Goal: Information Seeking & Learning: Learn about a topic

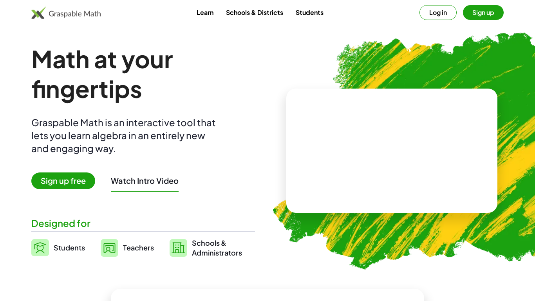
click at [433, 16] on button "Log in" at bounding box center [437, 12] width 37 height 15
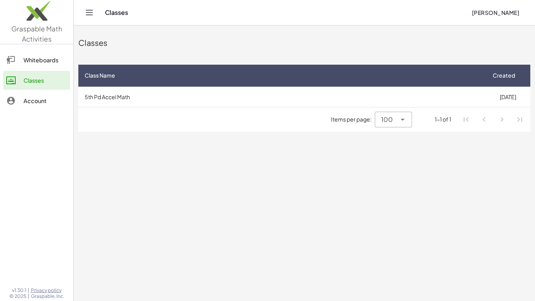
click at [31, 65] on link "Whiteboards" at bounding box center [36, 60] width 67 height 19
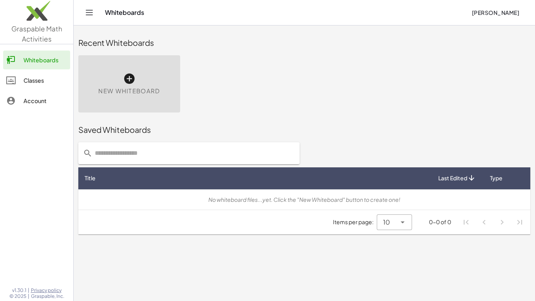
click at [31, 71] on link "Classes" at bounding box center [36, 80] width 67 height 19
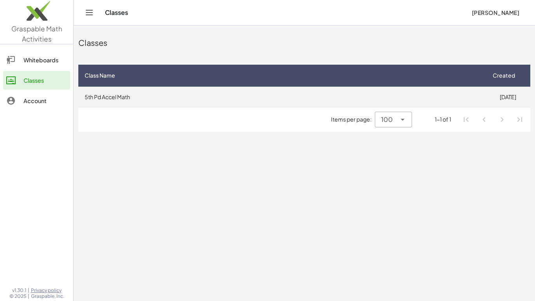
click at [193, 105] on td "5th Pd Accel Math" at bounding box center [281, 97] width 407 height 20
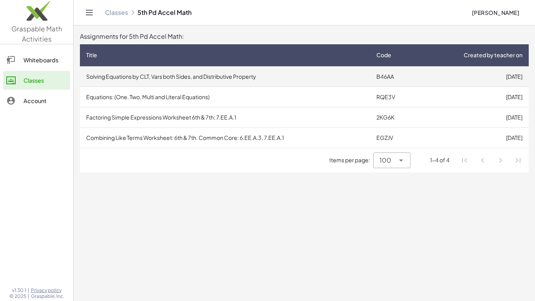
click at [215, 81] on td "Solving Equations by CLT, Vars both Sides, and Distributive Property" at bounding box center [225, 76] width 290 height 20
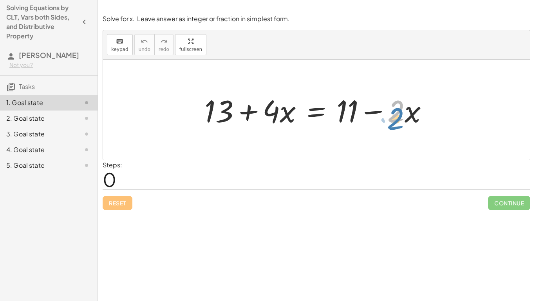
drag, startPoint x: 398, startPoint y: 119, endPoint x: 398, endPoint y: 123, distance: 4.3
click at [398, 123] on div at bounding box center [320, 110] width 238 height 40
drag, startPoint x: 371, startPoint y: 113, endPoint x: 244, endPoint y: 132, distance: 128.3
click at [244, 132] on div "− · 2 · x + 13 + · 4 · x = + 11 − · 2 · x" at bounding box center [316, 110] width 427 height 100
click at [277, 112] on div at bounding box center [320, 110] width 238 height 40
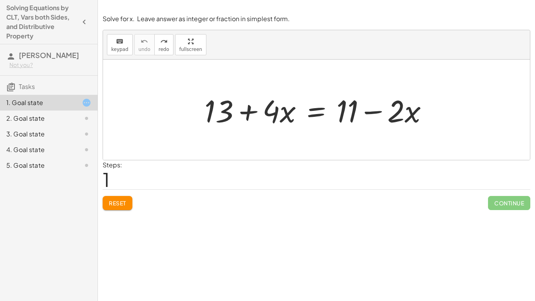
click at [382, 123] on div at bounding box center [320, 110] width 238 height 40
drag, startPoint x: 378, startPoint y: 114, endPoint x: 370, endPoint y: 202, distance: 87.7
click at [0, 0] on div "Solve for x. Leave answer as integer or fraction in simplest form. keyboard key…" at bounding box center [0, 0] width 0 height 0
drag, startPoint x: 386, startPoint y: 112, endPoint x: 407, endPoint y: 117, distance: 21.1
click at [407, 117] on div at bounding box center [320, 110] width 238 height 40
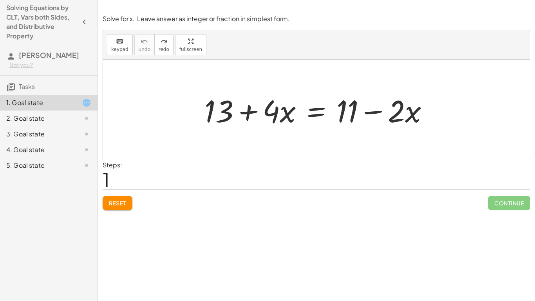
click at [407, 117] on div at bounding box center [320, 110] width 238 height 40
drag, startPoint x: 257, startPoint y: 121, endPoint x: 392, endPoint y: 136, distance: 135.2
click at [392, 136] on div "+ · 4 · x + 13 + · 4 · x = + 11 − · 2 · x" at bounding box center [316, 110] width 427 height 100
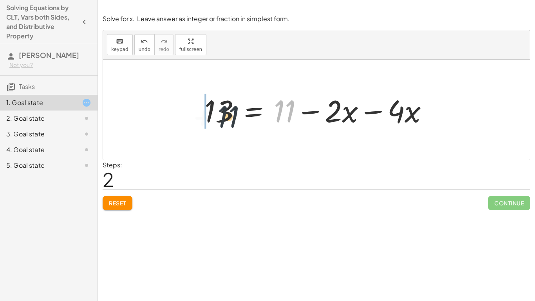
drag, startPoint x: 280, startPoint y: 117, endPoint x: 204, endPoint y: 120, distance: 76.4
click at [204, 120] on div at bounding box center [320, 110] width 238 height 40
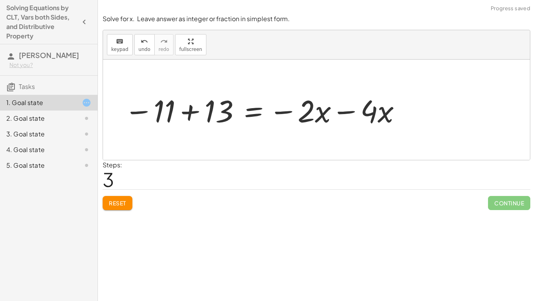
click at [230, 115] on div at bounding box center [263, 110] width 286 height 40
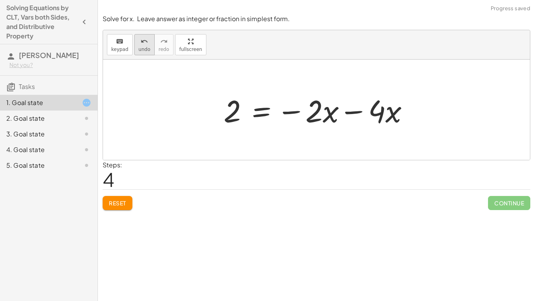
click at [146, 54] on button "undo undo" at bounding box center [144, 44] width 20 height 21
click at [143, 49] on span "undo" at bounding box center [145, 49] width 12 height 5
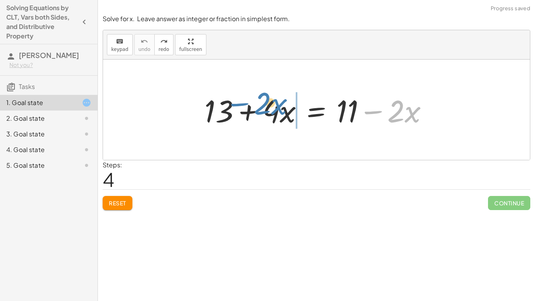
drag, startPoint x: 376, startPoint y: 115, endPoint x: 244, endPoint y: 107, distance: 133.0
click at [244, 107] on div at bounding box center [320, 110] width 238 height 40
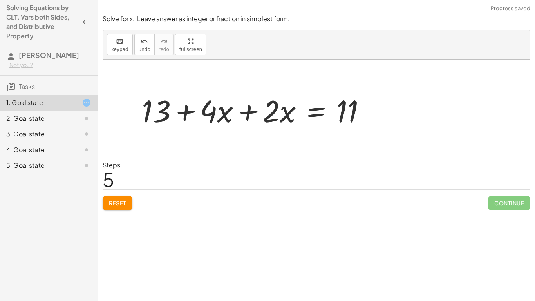
click at [244, 107] on div at bounding box center [257, 110] width 238 height 40
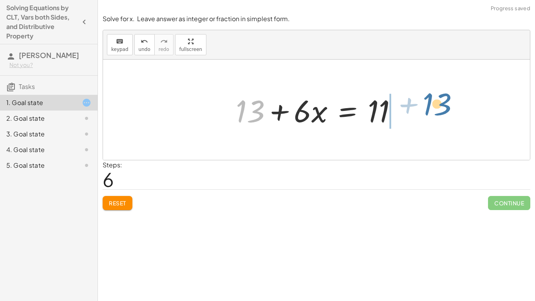
drag, startPoint x: 251, startPoint y: 120, endPoint x: 437, endPoint y: 114, distance: 186.5
click at [437, 114] on div "+ 13 + · 4 · x = + 11 − · 2 · x + 13 + · 4 · x + · 2 · x = 11 + 13 + 13 + · x =…" at bounding box center [316, 110] width 427 height 100
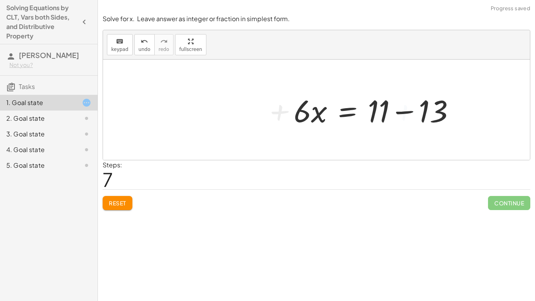
click at [392, 109] on div at bounding box center [377, 110] width 175 height 40
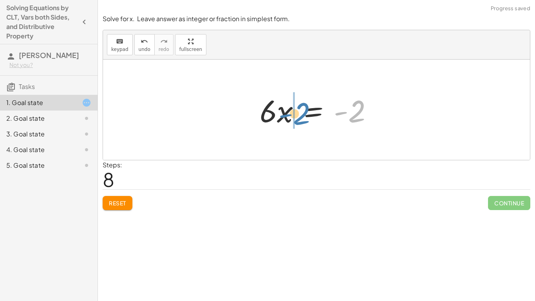
drag, startPoint x: 356, startPoint y: 119, endPoint x: 301, endPoint y: 122, distance: 55.3
click at [301, 122] on div at bounding box center [319, 110] width 127 height 40
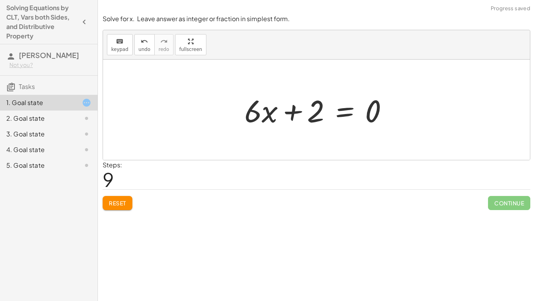
click at [266, 108] on div at bounding box center [319, 110] width 158 height 40
click at [286, 111] on div at bounding box center [319, 110] width 158 height 40
drag, startPoint x: 311, startPoint y: 115, endPoint x: 403, endPoint y: 115, distance: 92.0
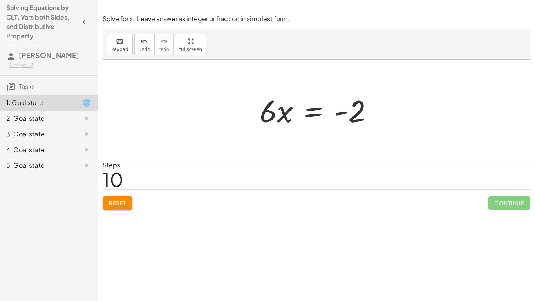
click at [272, 119] on div at bounding box center [319, 110] width 127 height 40
drag, startPoint x: 275, startPoint y: 119, endPoint x: 313, endPoint y: 168, distance: 62.5
click at [0, 0] on div "Solve for x. Leave answer as integer or fraction in simplest form. keyboard key…" at bounding box center [0, 0] width 0 height 0
drag, startPoint x: 286, startPoint y: 118, endPoint x: 246, endPoint y: 142, distance: 46.8
click at [246, 142] on div "+ 13 + · 4 · x = + 11 − · 2 · x + 13 + · 4 · x + · 2 · x = 11 + 13 + · 6 · x = …" at bounding box center [316, 110] width 427 height 100
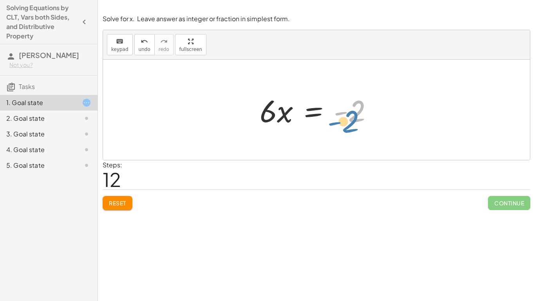
drag, startPoint x: 349, startPoint y: 120, endPoint x: 343, endPoint y: 130, distance: 11.6
click at [343, 130] on div "+ 13 + · 4 · x = + 11 − · 2 · x + 13 + · 4 · x + · 2 · x = 11 + 13 + · 6 · x = …" at bounding box center [316, 110] width 137 height 44
click at [352, 110] on div at bounding box center [319, 110] width 127 height 40
click at [360, 131] on div "+ 13 + · 4 · x = + 11 − · 2 · x + 13 + · 4 · x + · 2 · x = 11 + 13 + · 6 · x = …" at bounding box center [316, 110] width 137 height 44
drag, startPoint x: 350, startPoint y: 119, endPoint x: 351, endPoint y: 134, distance: 14.5
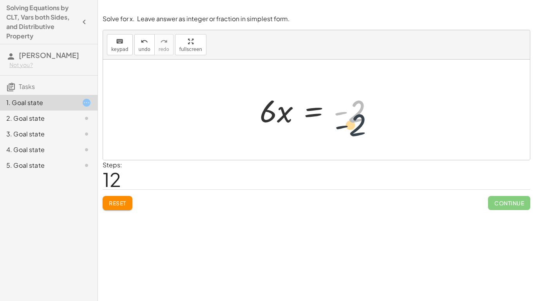
click at [351, 134] on div "+ 13 + · 4 · x = + 11 − · 2 · x + 13 + · 4 · x + · 2 · x = 11 + 13 + · 6 · x = …" at bounding box center [316, 110] width 427 height 100
click at [126, 47] on span "keypad" at bounding box center [119, 49] width 17 height 5
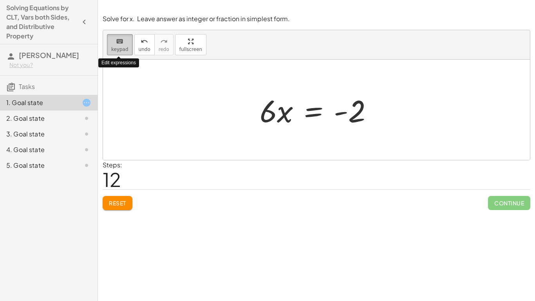
click at [126, 47] on span "keypad" at bounding box center [119, 49] width 17 height 5
click at [111, 199] on span "Reset" at bounding box center [117, 202] width 17 height 7
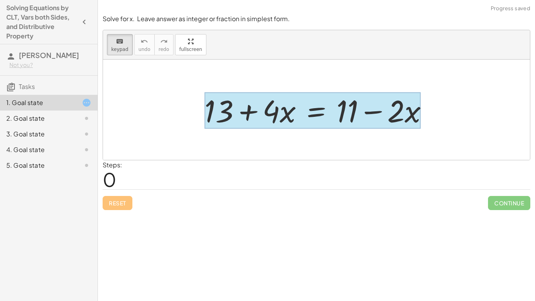
drag, startPoint x: 416, startPoint y: 110, endPoint x: 318, endPoint y: 112, distance: 97.6
click at [318, 112] on div at bounding box center [312, 110] width 216 height 36
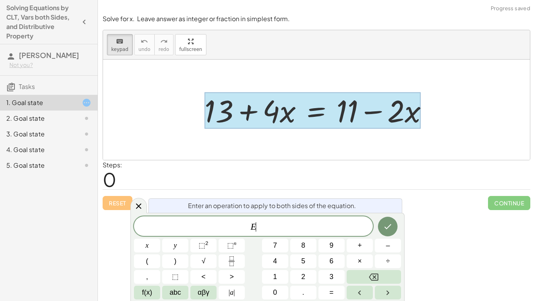
scroll to position [0, 0]
click at [393, 127] on div at bounding box center [312, 110] width 216 height 36
click at [371, 136] on div at bounding box center [316, 110] width 427 height 100
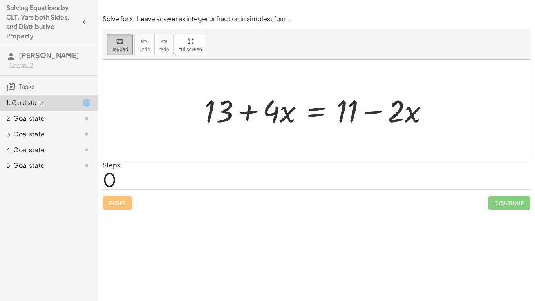
click at [119, 41] on icon "keyboard" at bounding box center [119, 41] width 7 height 9
drag, startPoint x: 409, startPoint y: 110, endPoint x: 408, endPoint y: 114, distance: 4.0
click at [408, 114] on div at bounding box center [320, 110] width 238 height 40
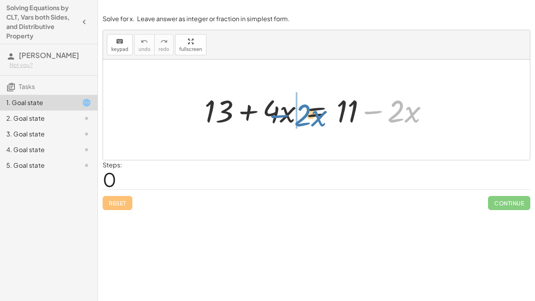
drag, startPoint x: 381, startPoint y: 110, endPoint x: 288, endPoint y: 114, distance: 93.7
click at [288, 114] on div at bounding box center [320, 110] width 238 height 40
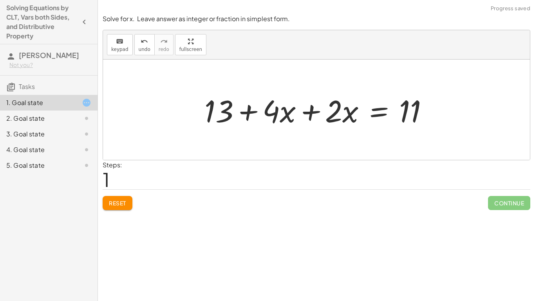
click at [316, 119] on div at bounding box center [320, 110] width 238 height 40
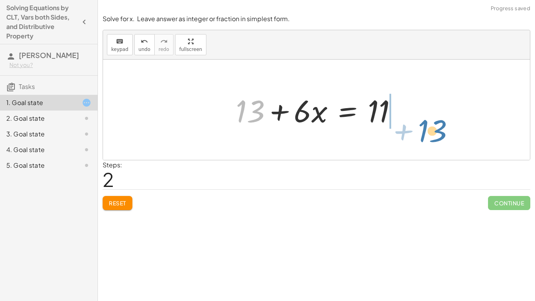
drag, startPoint x: 263, startPoint y: 107, endPoint x: 444, endPoint y: 125, distance: 182.3
click at [444, 125] on div "+ 13 + · 4 · x = + 11 − · 2 · x + 13 + · 4 · x + · 2 · x = 11 + 13 + 13 + · x =…" at bounding box center [316, 110] width 427 height 100
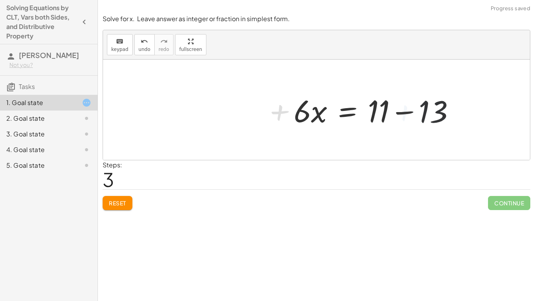
click at [388, 113] on div at bounding box center [377, 110] width 175 height 40
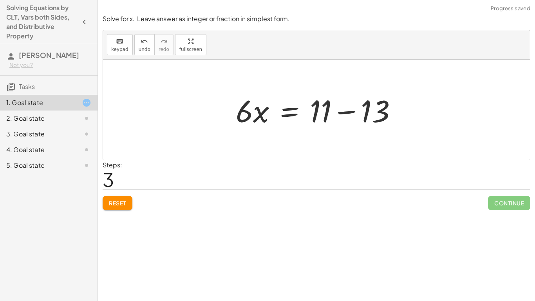
click at [389, 114] on div at bounding box center [319, 110] width 175 height 40
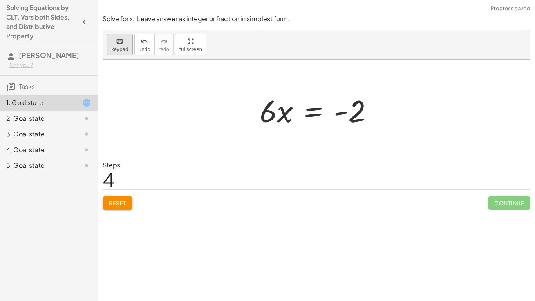
click at [119, 47] on span "keypad" at bounding box center [119, 49] width 17 height 5
drag, startPoint x: 244, startPoint y: 110, endPoint x: 359, endPoint y: 123, distance: 115.1
click at [359, 123] on div "+ 13 + · 4 · x = + 11 − · 2 · x + 13 + · 4 · x + · 2 · x = 11 + 13 + · 6 · x = …" at bounding box center [316, 110] width 427 height 100
click at [274, 105] on div at bounding box center [268, 110] width 17 height 36
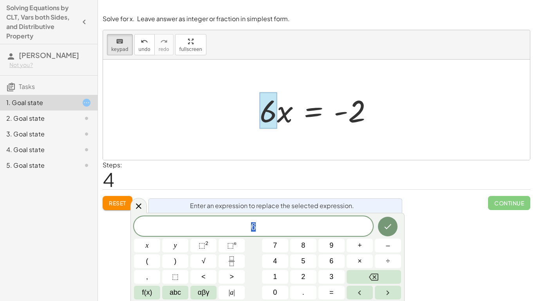
scroll to position [1, 0]
click at [270, 95] on div at bounding box center [268, 110] width 17 height 36
click at [239, 113] on div at bounding box center [316, 110] width 427 height 100
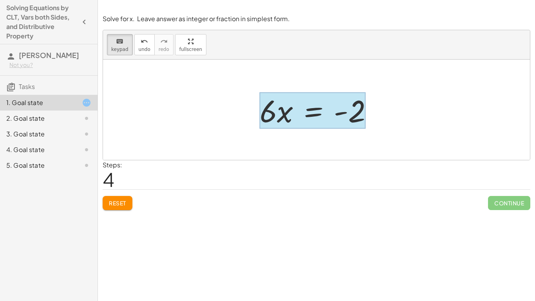
drag, startPoint x: 241, startPoint y: 113, endPoint x: 306, endPoint y: 114, distance: 65.0
click at [306, 114] on div "+ 13 + · 4 · x = + 11 − · 2 · x + 13 + · 4 · x + · 2 · x = 11 + 13 + · 6 · x = …" at bounding box center [316, 110] width 427 height 100
click at [306, 114] on div at bounding box center [313, 110] width 106 height 36
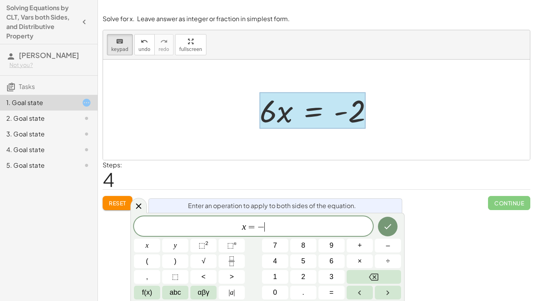
scroll to position [3, 0]
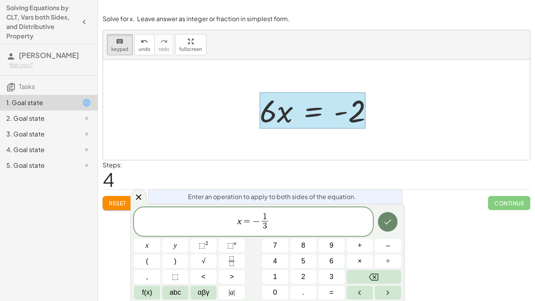
click at [391, 224] on icon "Done" at bounding box center [387, 221] width 9 height 9
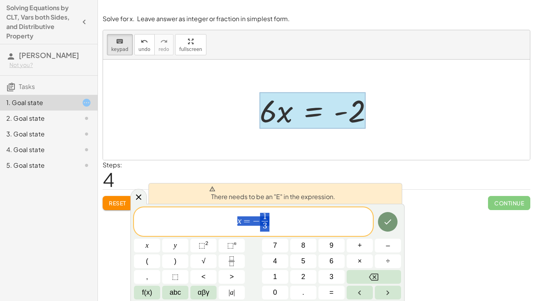
drag, startPoint x: 342, startPoint y: 222, endPoint x: 206, endPoint y: 222, distance: 136.7
click at [206, 222] on span "x = − 1 3 ​" at bounding box center [253, 222] width 239 height 21
drag, startPoint x: 306, startPoint y: 229, endPoint x: 167, endPoint y: 242, distance: 139.6
click at [167, 242] on div "**********" at bounding box center [267, 253] width 267 height 92
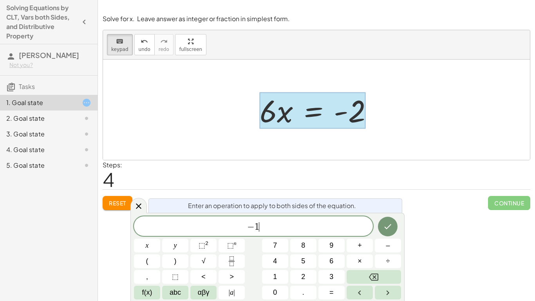
scroll to position [4, 0]
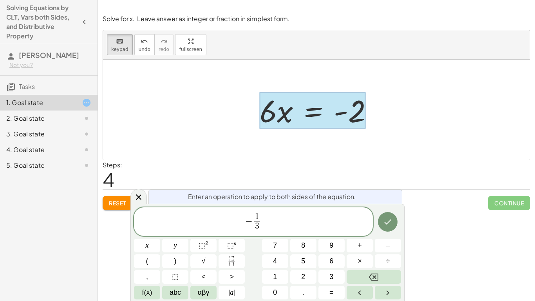
click at [374, 233] on div "− 1 3 ​ ​ x y ⬚ 2 ⬚ n 7 8 9 + – ( ) √ 4 5 6 × ÷ , ⬚ < > 1 2 3 f(x) abc αβγ | a …" at bounding box center [267, 253] width 267 height 92
click at [393, 220] on button "Done" at bounding box center [388, 222] width 20 height 20
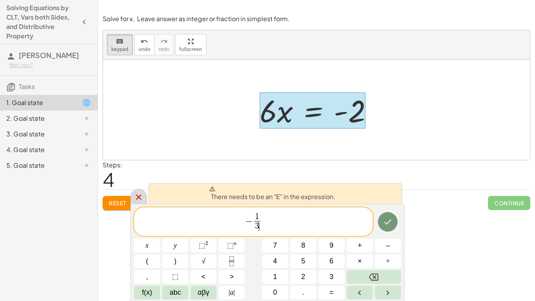
click at [141, 192] on icon at bounding box center [138, 196] width 9 height 9
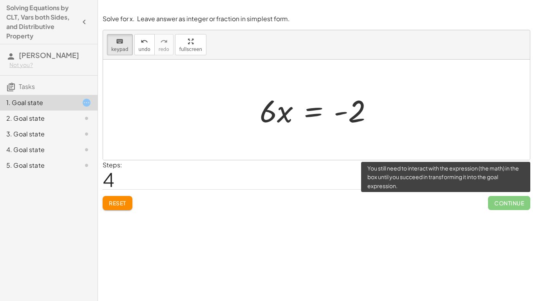
click at [505, 204] on span "Continue" at bounding box center [509, 203] width 42 height 14
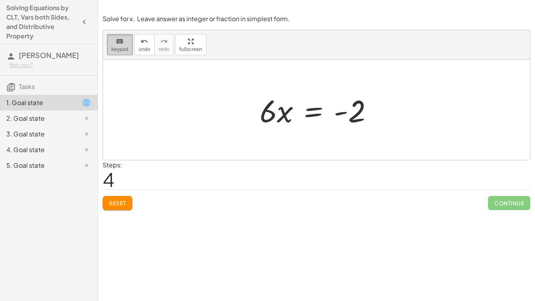
click at [116, 44] on icon "keyboard" at bounding box center [119, 41] width 7 height 9
drag, startPoint x: 273, startPoint y: 110, endPoint x: 381, endPoint y: 127, distance: 108.8
click at [381, 127] on div at bounding box center [319, 110] width 127 height 40
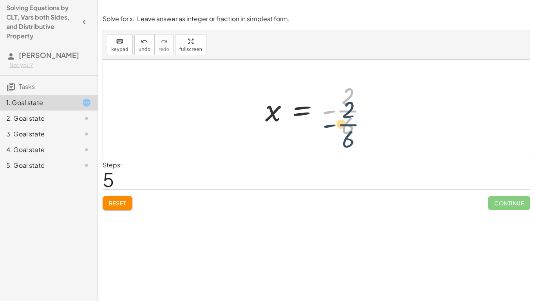
drag, startPoint x: 342, startPoint y: 105, endPoint x: 342, endPoint y: 119, distance: 14.1
click at [342, 119] on div at bounding box center [319, 110] width 116 height 60
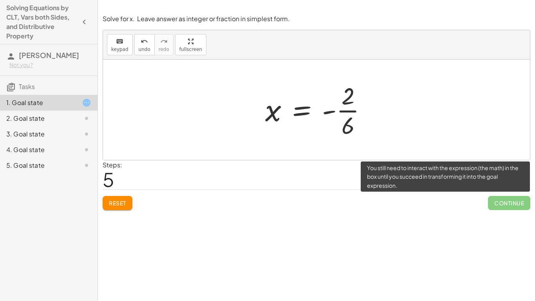
click at [497, 201] on span "Continue" at bounding box center [509, 203] width 42 height 14
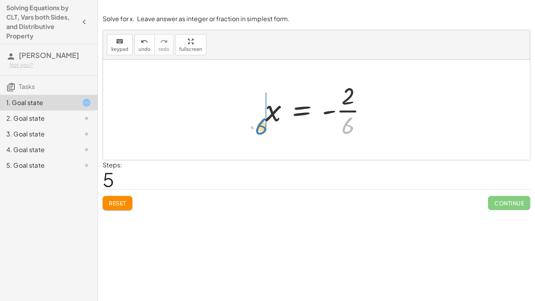
drag, startPoint x: 347, startPoint y: 126, endPoint x: 260, endPoint y: 127, distance: 86.6
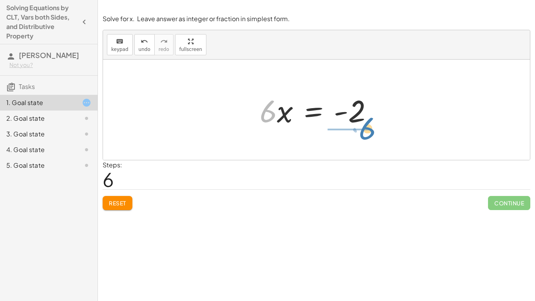
drag, startPoint x: 269, startPoint y: 113, endPoint x: 367, endPoint y: 130, distance: 98.6
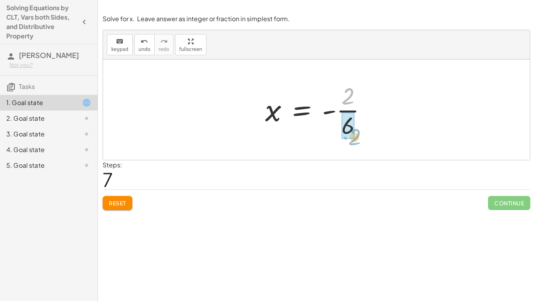
drag, startPoint x: 351, startPoint y: 97, endPoint x: 355, endPoint y: 135, distance: 38.3
click at [355, 135] on div at bounding box center [319, 110] width 116 height 60
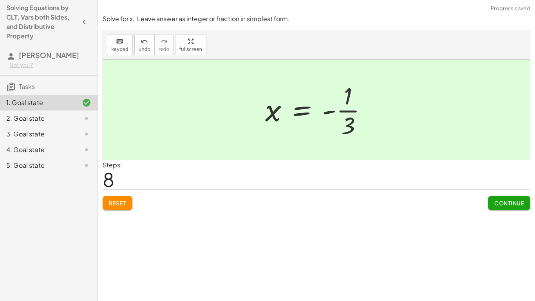
click at [501, 199] on span "Continue" at bounding box center [509, 202] width 30 height 7
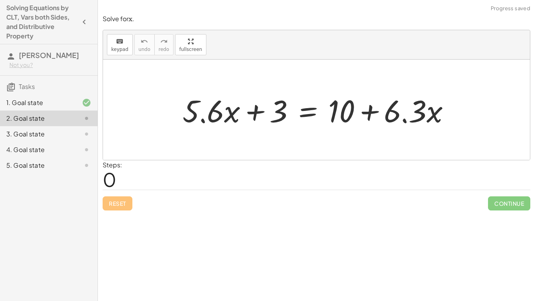
click at [376, 116] on div at bounding box center [320, 110] width 282 height 40
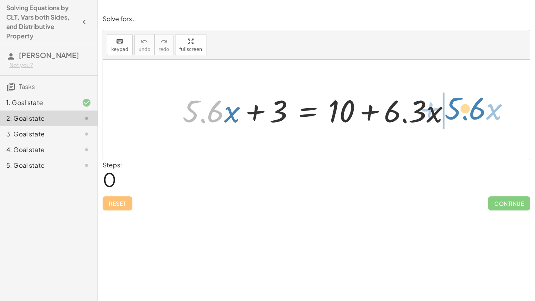
drag, startPoint x: 215, startPoint y: 117, endPoint x: 477, endPoint y: 115, distance: 262.0
click at [477, 115] on div "· 5.6 + · x + · 5.6 · x + 3 = + 10 + · 6.3 · x" at bounding box center [316, 110] width 427 height 100
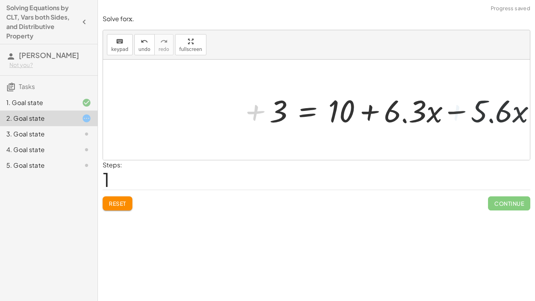
click at [435, 115] on div at bounding box center [407, 110] width 282 height 40
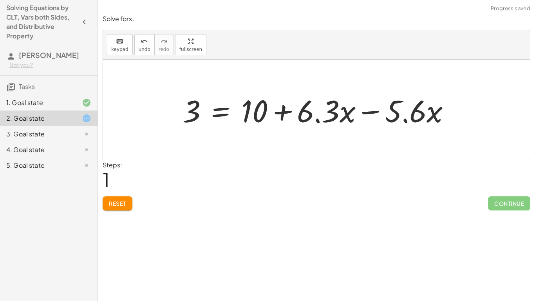
click at [378, 113] on div at bounding box center [320, 110] width 282 height 40
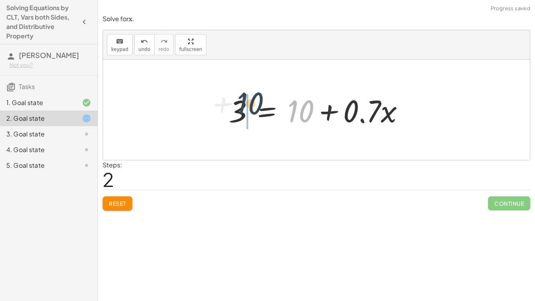
drag, startPoint x: 293, startPoint y: 117, endPoint x: 221, endPoint y: 112, distance: 71.9
click at [221, 112] on div "+ · 5.6 · x + 3 = + 10 + · 6.3 · x 3 = + 10 + · 6.3 · x − · 5.6 · x + 10 3 = + …" at bounding box center [316, 110] width 199 height 44
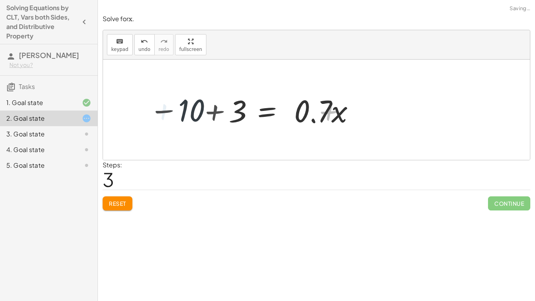
click at [222, 113] on div at bounding box center [246, 110] width 213 height 40
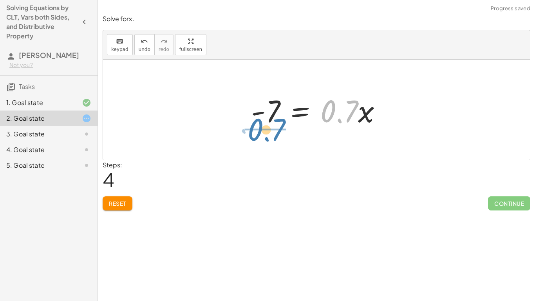
drag, startPoint x: 334, startPoint y: 111, endPoint x: 260, endPoint y: 129, distance: 75.7
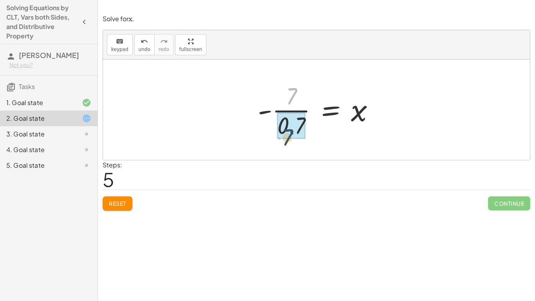
drag, startPoint x: 293, startPoint y: 88, endPoint x: 288, endPoint y: 130, distance: 41.8
drag, startPoint x: 360, startPoint y: 121, endPoint x: 363, endPoint y: 136, distance: 15.2
click at [363, 136] on div at bounding box center [319, 110] width 128 height 60
drag, startPoint x: 289, startPoint y: 98, endPoint x: 290, endPoint y: 130, distance: 32.1
drag, startPoint x: 292, startPoint y: 126, endPoint x: 291, endPoint y: 96, distance: 29.8
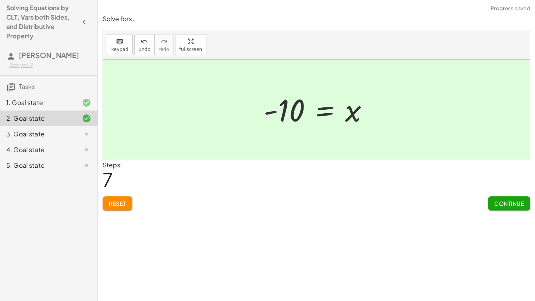
click at [495, 199] on button "Continue" at bounding box center [509, 203] width 42 height 14
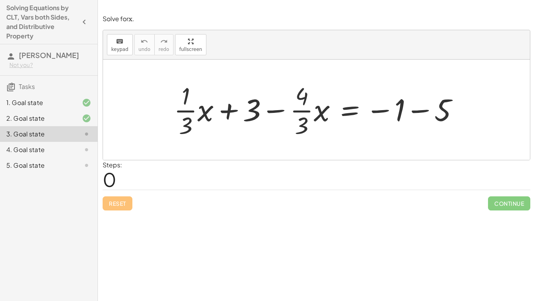
click at [408, 112] on div at bounding box center [319, 110] width 299 height 60
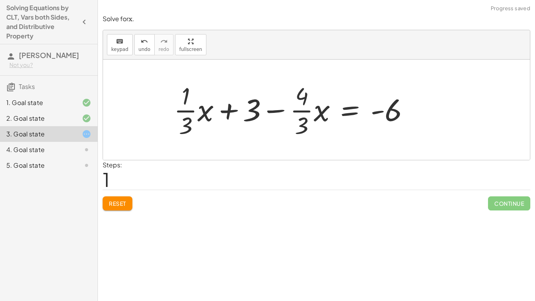
click at [256, 113] on div at bounding box center [295, 110] width 250 height 60
click at [232, 110] on div at bounding box center [295, 110] width 250 height 60
click at [284, 113] on div at bounding box center [295, 110] width 250 height 60
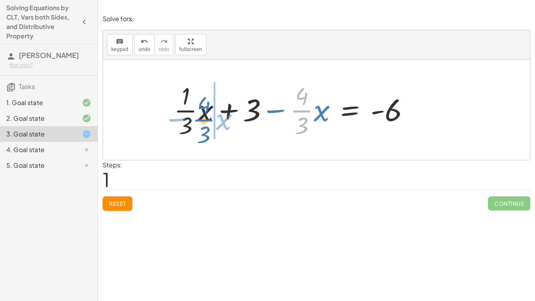
drag, startPoint x: 296, startPoint y: 109, endPoint x: 195, endPoint y: 116, distance: 100.9
click at [195, 116] on div at bounding box center [295, 110] width 250 height 60
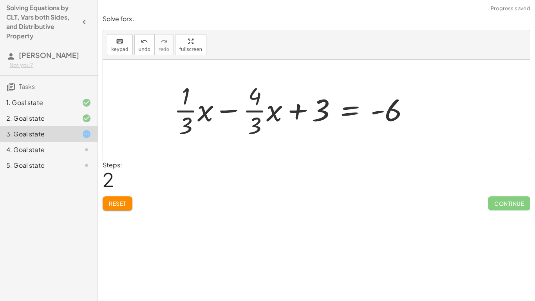
click at [215, 68] on div at bounding box center [316, 110] width 427 height 100
click at [204, 111] on div at bounding box center [295, 110] width 250 height 60
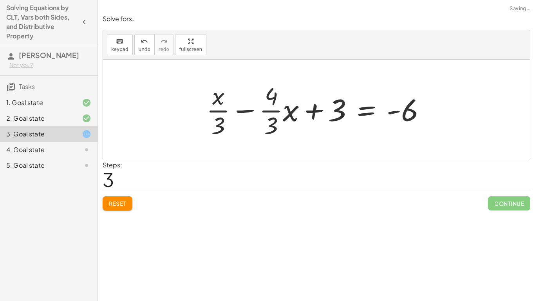
click at [232, 114] on div at bounding box center [319, 110] width 234 height 60
click at [240, 110] on div at bounding box center [319, 110] width 234 height 60
click at [244, 114] on div at bounding box center [319, 110] width 234 height 60
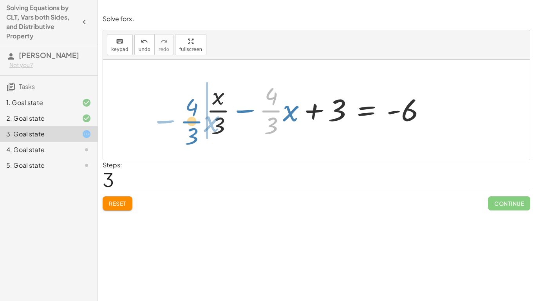
drag, startPoint x: 281, startPoint y: 112, endPoint x: 201, endPoint y: 122, distance: 80.1
click at [201, 122] on div "+ · · 1 · 3 · x + 3 − · · 4 · 3 · x = − 1 − 5 + · · 1 · 3 · x + 3 − · · 4 · 3 ·…" at bounding box center [317, 110] width 244 height 64
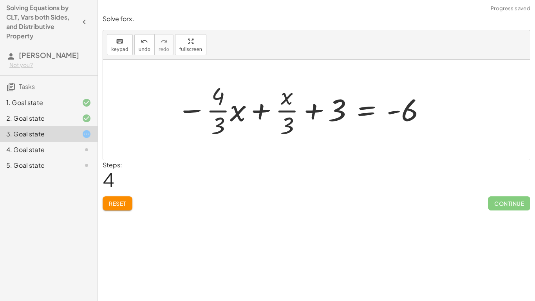
click at [243, 117] on div at bounding box center [302, 110] width 258 height 60
click at [252, 114] on div at bounding box center [304, 110] width 253 height 60
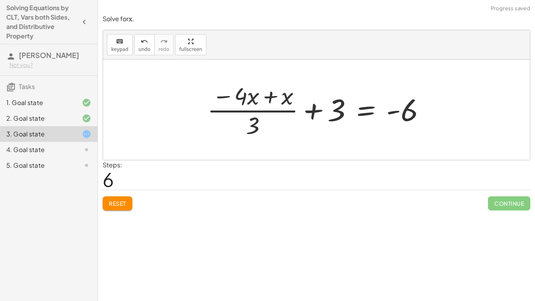
click at [252, 112] on div at bounding box center [319, 110] width 232 height 60
click at [139, 47] on span "undo" at bounding box center [145, 49] width 12 height 5
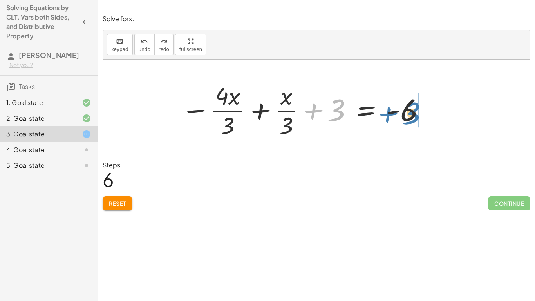
drag, startPoint x: 316, startPoint y: 112, endPoint x: 391, endPoint y: 115, distance: 74.9
click at [391, 115] on div at bounding box center [303, 110] width 253 height 60
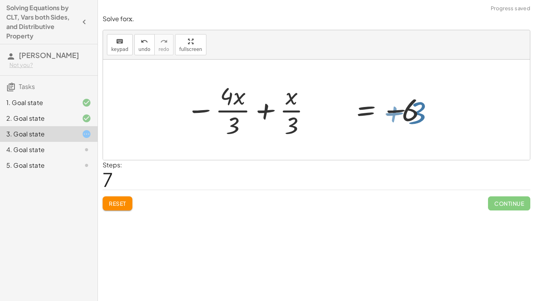
click at [391, 115] on div at bounding box center [355, 110] width 263 height 60
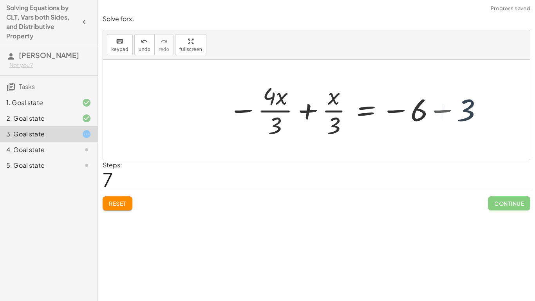
click at [414, 117] on div at bounding box center [355, 110] width 263 height 60
click at [447, 108] on div at bounding box center [355, 110] width 263 height 60
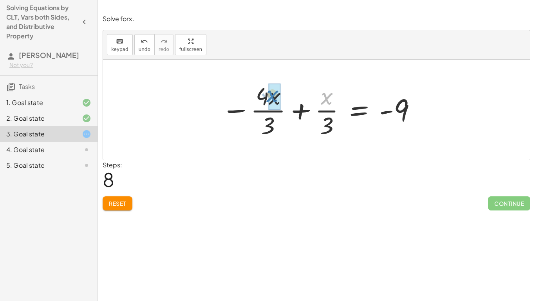
drag, startPoint x: 330, startPoint y: 99, endPoint x: 275, endPoint y: 97, distance: 54.5
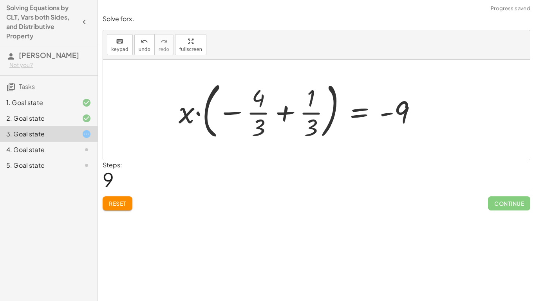
click at [255, 114] on div at bounding box center [301, 109] width 252 height 65
drag, startPoint x: 186, startPoint y: 113, endPoint x: 247, endPoint y: 123, distance: 62.3
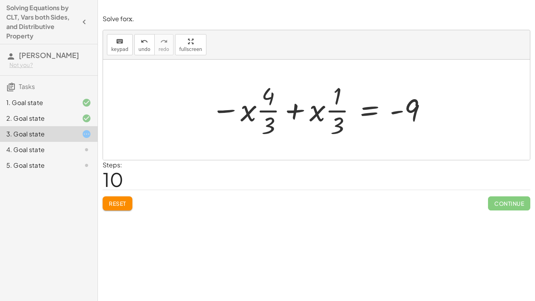
click at [289, 111] on div at bounding box center [319, 110] width 224 height 60
drag, startPoint x: 268, startPoint y: 98, endPoint x: 269, endPoint y: 144, distance: 45.4
drag, startPoint x: 268, startPoint y: 128, endPoint x: 273, endPoint y: 131, distance: 6.0
click at [273, 131] on div at bounding box center [319, 110] width 224 height 60
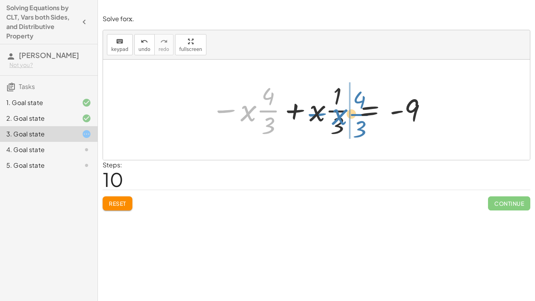
drag, startPoint x: 224, startPoint y: 109, endPoint x: 315, endPoint y: 113, distance: 90.5
click at [315, 113] on div at bounding box center [319, 110] width 224 height 60
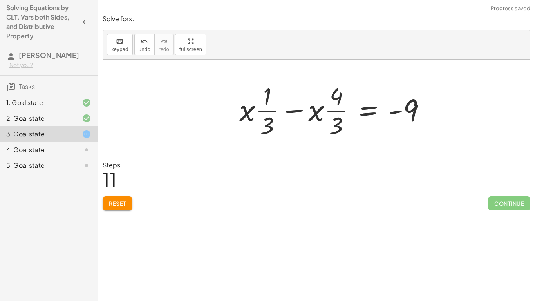
click at [302, 112] on div at bounding box center [335, 110] width 201 height 60
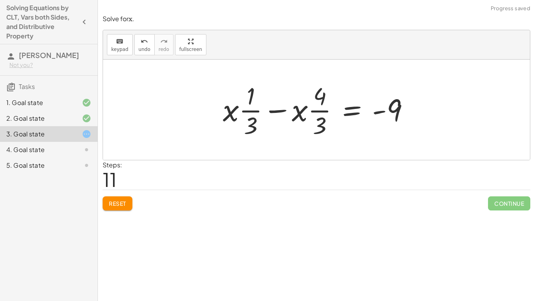
click at [285, 110] on div at bounding box center [319, 110] width 201 height 60
click at [287, 112] on div at bounding box center [319, 110] width 201 height 60
click at [221, 112] on div at bounding box center [319, 110] width 201 height 60
drag, startPoint x: 231, startPoint y: 115, endPoint x: 388, endPoint y: 109, distance: 156.4
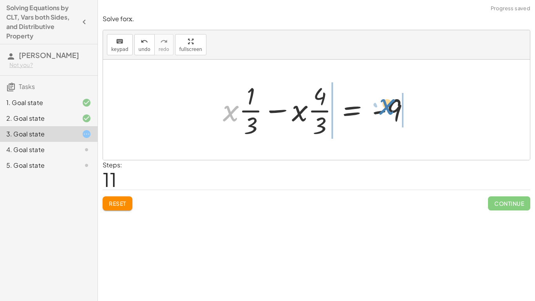
click at [388, 109] on div at bounding box center [319, 110] width 201 height 60
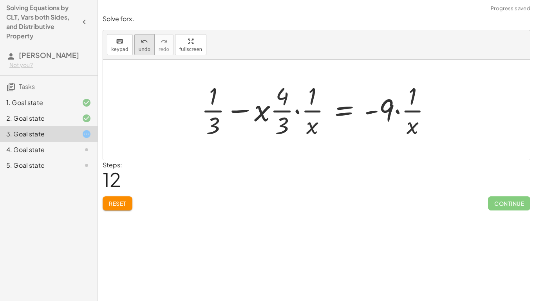
click at [141, 51] on span "undo" at bounding box center [145, 49] width 12 height 5
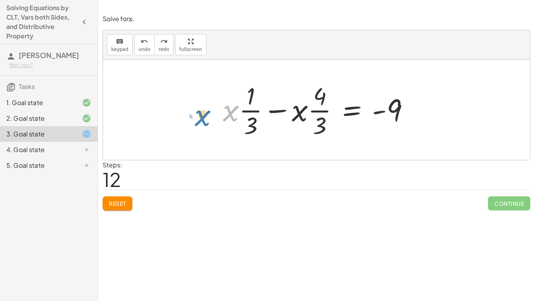
drag, startPoint x: 231, startPoint y: 110, endPoint x: 204, endPoint y: 115, distance: 28.2
drag, startPoint x: 250, startPoint y: 110, endPoint x: 249, endPoint y: 117, distance: 7.1
click at [249, 117] on div at bounding box center [319, 110] width 201 height 60
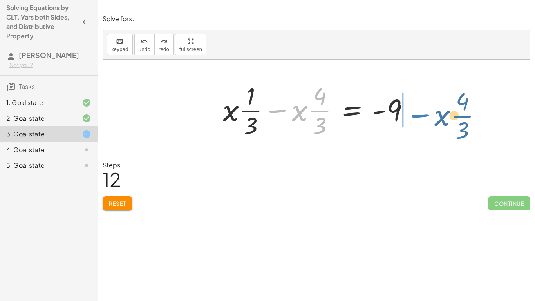
drag, startPoint x: 277, startPoint y: 108, endPoint x: 421, endPoint y: 113, distance: 143.4
click at [421, 113] on div "+ · · 1 · 3 · x + 3 − · · 4 · 3 · x = − 1 − 5 + · · 1 · 3 · x + 3 − · · 4 · 3 ·…" at bounding box center [316, 110] width 210 height 64
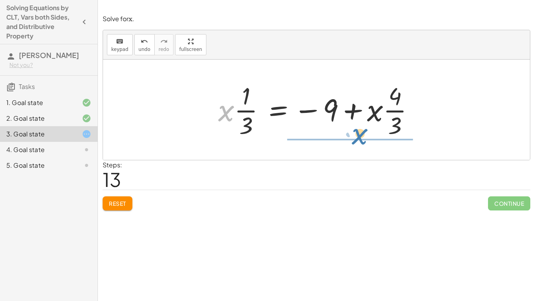
drag, startPoint x: 228, startPoint y: 115, endPoint x: 361, endPoint y: 139, distance: 135.6
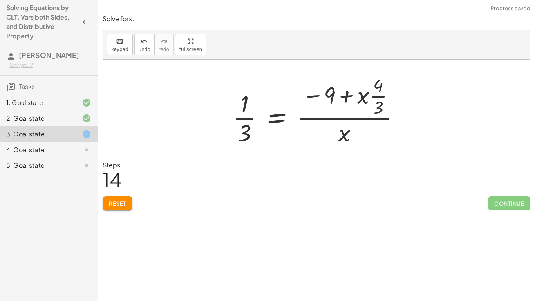
click at [309, 129] on div at bounding box center [319, 110] width 181 height 76
click at [333, 109] on div at bounding box center [319, 110] width 181 height 76
click at [141, 43] on icon "undo" at bounding box center [144, 41] width 7 height 9
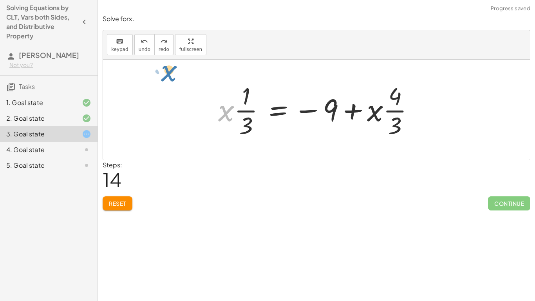
drag, startPoint x: 226, startPoint y: 110, endPoint x: 167, endPoint y: 69, distance: 71.7
click at [167, 69] on div at bounding box center [316, 110] width 427 height 100
drag, startPoint x: 248, startPoint y: 126, endPoint x: 252, endPoint y: 98, distance: 28.4
click at [252, 98] on div at bounding box center [319, 110] width 210 height 60
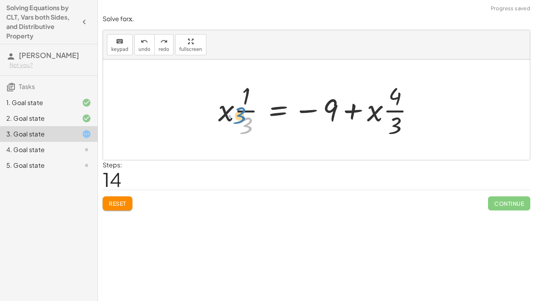
drag, startPoint x: 248, startPoint y: 121, endPoint x: 242, endPoint y: 117, distance: 7.6
click at [242, 117] on div at bounding box center [319, 110] width 210 height 60
click at [118, 205] on span "Reset" at bounding box center [117, 203] width 17 height 7
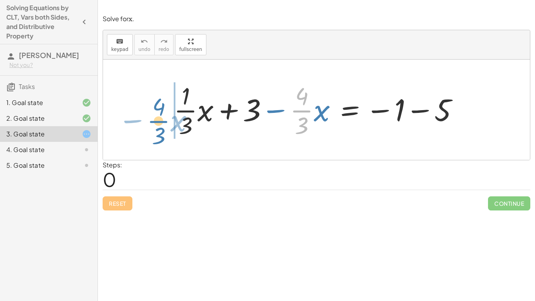
drag, startPoint x: 294, startPoint y: 112, endPoint x: 151, endPoint y: 120, distance: 142.8
click at [151, 120] on div "· · 4 · 3 − · x + · · 1 · 3 · x + 3 − · · 4 · 3 · x = − 1 − 5" at bounding box center [316, 110] width 427 height 100
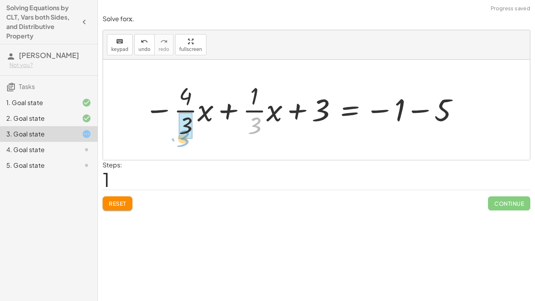
drag, startPoint x: 250, startPoint y: 119, endPoint x: 179, endPoint y: 132, distance: 72.0
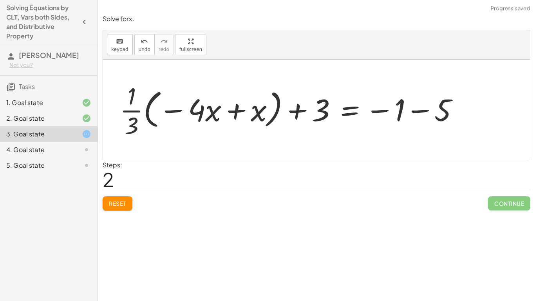
click at [170, 119] on div at bounding box center [292, 110] width 353 height 60
click at [240, 106] on div at bounding box center [292, 110] width 353 height 60
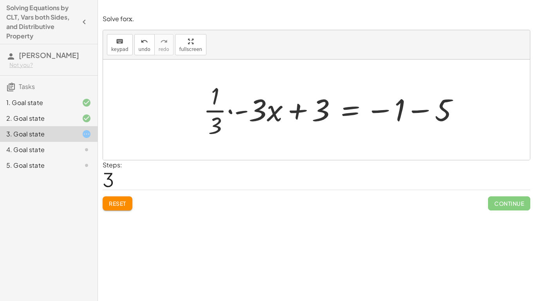
click at [411, 107] on div at bounding box center [334, 110] width 270 height 60
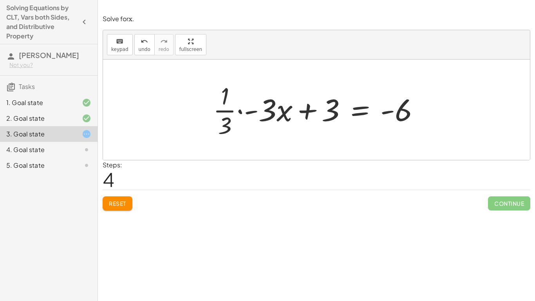
click at [305, 110] on div at bounding box center [319, 110] width 221 height 60
drag, startPoint x: 322, startPoint y: 115, endPoint x: 420, endPoint y: 132, distance: 99.7
click at [420, 132] on div at bounding box center [319, 110] width 221 height 60
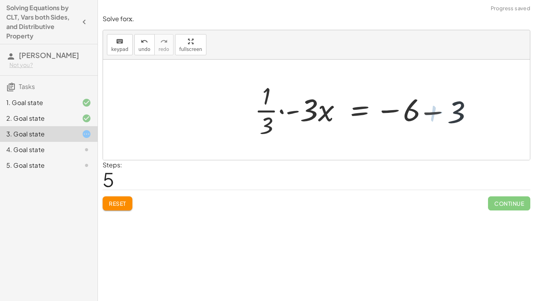
click at [407, 116] on div at bounding box center [371, 110] width 230 height 60
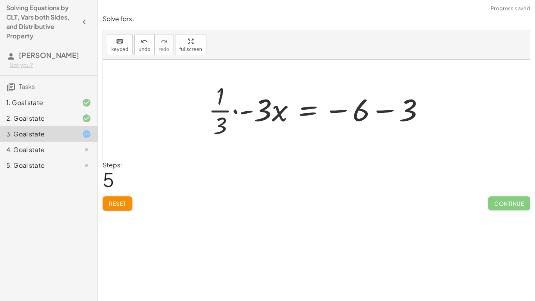
click at [383, 107] on div at bounding box center [319, 110] width 230 height 60
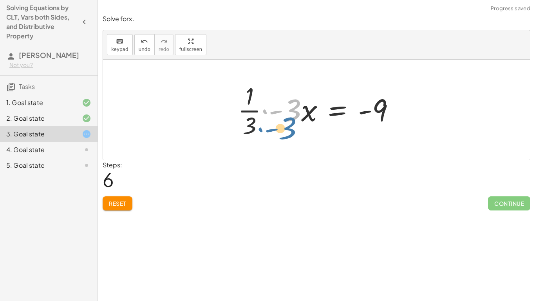
drag, startPoint x: 290, startPoint y: 111, endPoint x: 284, endPoint y: 127, distance: 17.3
click at [284, 127] on div at bounding box center [319, 110] width 171 height 60
drag, startPoint x: 282, startPoint y: 113, endPoint x: 277, endPoint y: 127, distance: 14.9
click at [277, 127] on div at bounding box center [319, 110] width 171 height 60
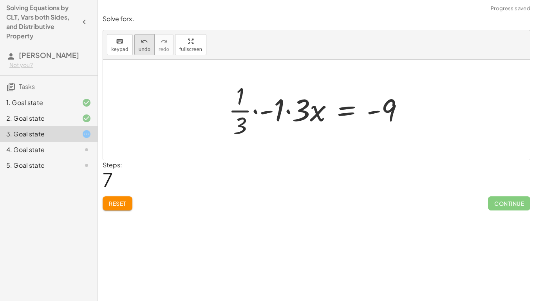
click at [147, 44] on div "undo" at bounding box center [145, 40] width 12 height 9
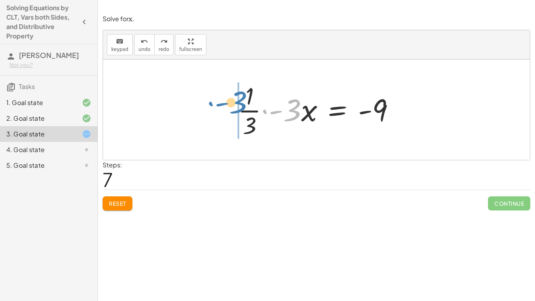
drag, startPoint x: 295, startPoint y: 110, endPoint x: 239, endPoint y: 102, distance: 56.9
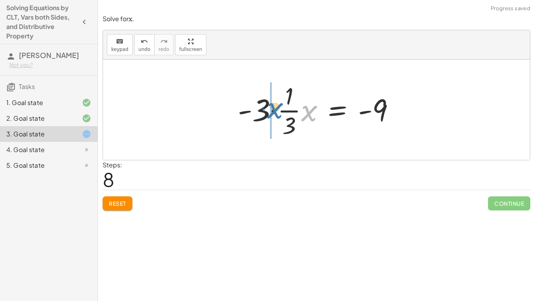
drag, startPoint x: 303, startPoint y: 116, endPoint x: 268, endPoint y: 114, distance: 34.6
click at [268, 114] on div at bounding box center [319, 110] width 171 height 60
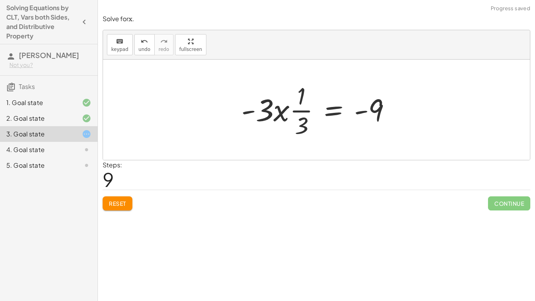
click at [288, 113] on div at bounding box center [319, 110] width 164 height 60
click at [143, 45] on icon "undo" at bounding box center [144, 41] width 7 height 9
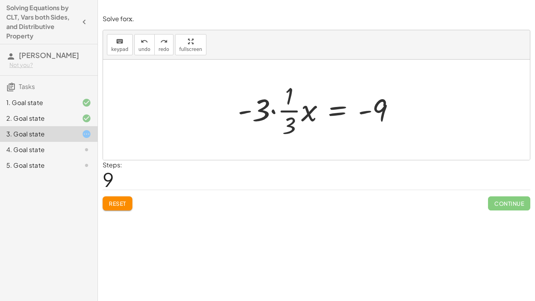
drag, startPoint x: 260, startPoint y: 72, endPoint x: 312, endPoint y: 145, distance: 89.1
click at [312, 145] on div at bounding box center [316, 110] width 427 height 100
drag, startPoint x: 261, startPoint y: 114, endPoint x: 401, endPoint y: 114, distance: 139.4
click at [401, 114] on div at bounding box center [319, 110] width 171 height 60
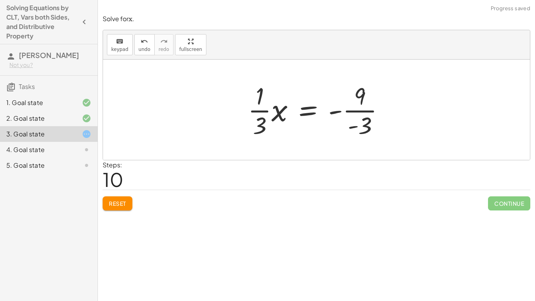
click at [366, 115] on div at bounding box center [319, 110] width 151 height 60
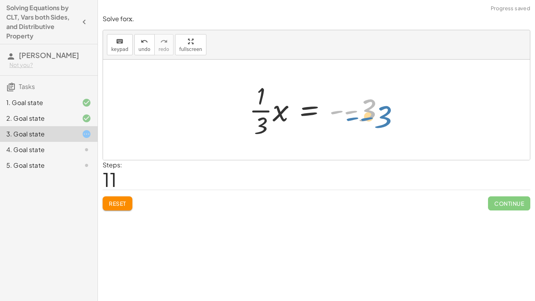
drag, startPoint x: 362, startPoint y: 112, endPoint x: 390, endPoint y: 114, distance: 28.3
click at [390, 114] on div at bounding box center [319, 110] width 148 height 60
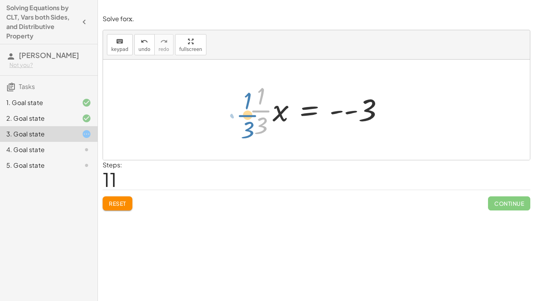
drag, startPoint x: 264, startPoint y: 109, endPoint x: 251, endPoint y: 113, distance: 13.9
click at [251, 113] on div at bounding box center [319, 110] width 148 height 60
click at [336, 113] on div at bounding box center [319, 110] width 148 height 60
click at [342, 113] on div at bounding box center [319, 110] width 148 height 60
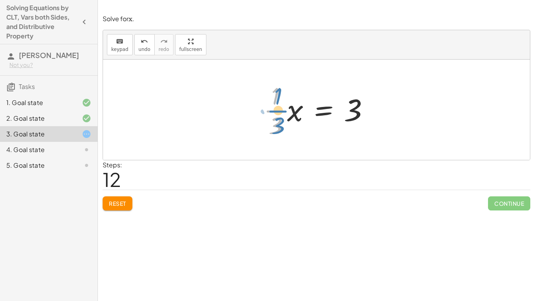
click at [271, 114] on div at bounding box center [320, 110] width 120 height 60
drag, startPoint x: 277, startPoint y: 99, endPoint x: 272, endPoint y: 94, distance: 7.8
click at [272, 94] on div at bounding box center [320, 110] width 120 height 60
drag, startPoint x: 278, startPoint y: 111, endPoint x: 349, endPoint y: 127, distance: 73.3
click at [349, 127] on div at bounding box center [320, 110] width 120 height 60
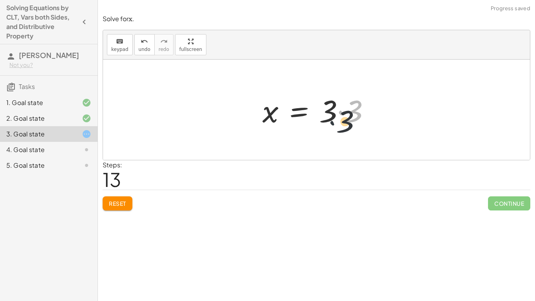
drag, startPoint x: 338, startPoint y: 114, endPoint x: 328, endPoint y: 123, distance: 13.6
click at [328, 123] on div at bounding box center [318, 110] width 121 height 40
click at [337, 114] on div at bounding box center [318, 110] width 121 height 40
click at [338, 113] on div at bounding box center [318, 110] width 121 height 40
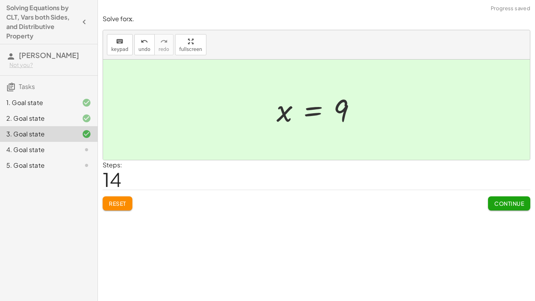
click at [500, 207] on button "Continue" at bounding box center [509, 203] width 42 height 14
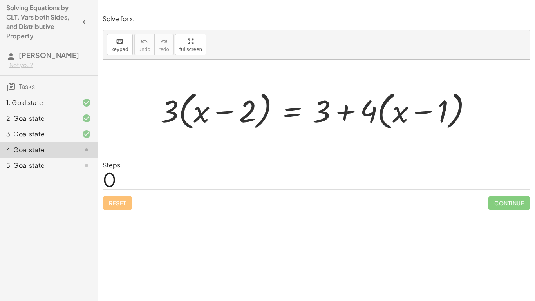
click at [175, 123] on div at bounding box center [319, 109] width 325 height 45
drag, startPoint x: 172, startPoint y: 112, endPoint x: 195, endPoint y: 123, distance: 25.8
click at [195, 123] on div at bounding box center [319, 109] width 325 height 45
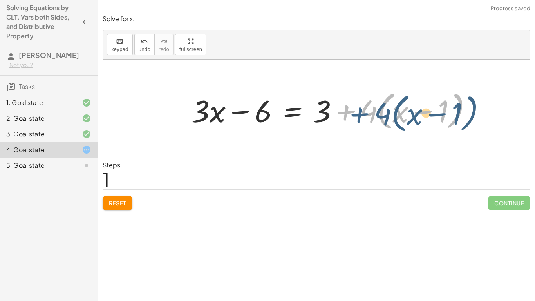
drag, startPoint x: 360, startPoint y: 115, endPoint x: 373, endPoint y: 116, distance: 12.9
click at [373, 116] on div at bounding box center [335, 109] width 295 height 45
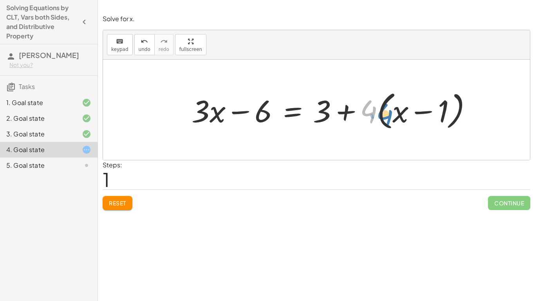
drag, startPoint x: 369, startPoint y: 114, endPoint x: 386, endPoint y: 117, distance: 16.8
click at [386, 117] on div at bounding box center [335, 109] width 295 height 45
drag, startPoint x: 364, startPoint y: 109, endPoint x: 390, endPoint y: 116, distance: 26.2
click at [390, 116] on div at bounding box center [335, 109] width 295 height 45
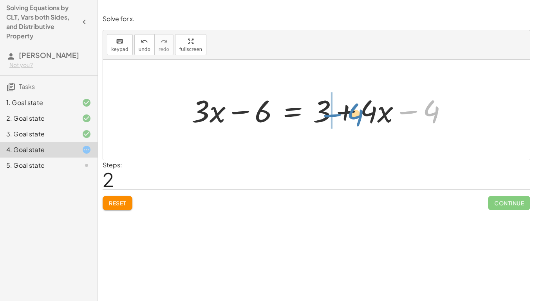
drag, startPoint x: 414, startPoint y: 112, endPoint x: 335, endPoint y: 114, distance: 78.8
click at [335, 114] on div at bounding box center [323, 110] width 270 height 40
click at [335, 113] on div at bounding box center [323, 110] width 270 height 40
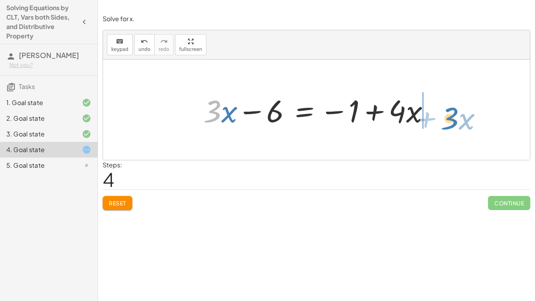
drag, startPoint x: 210, startPoint y: 109, endPoint x: 447, endPoint y: 116, distance: 237.4
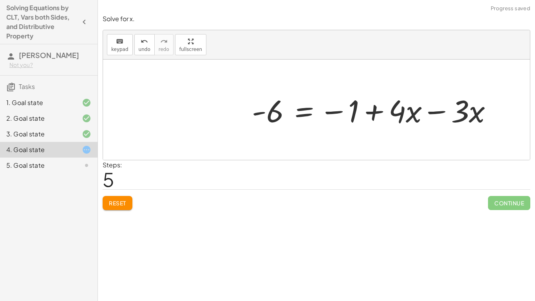
click at [423, 112] on div at bounding box center [375, 110] width 255 height 40
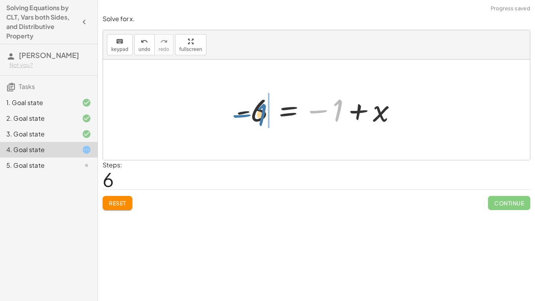
drag, startPoint x: 324, startPoint y: 113, endPoint x: 245, endPoint y: 117, distance: 79.2
click at [245, 117] on div at bounding box center [319, 109] width 174 height 39
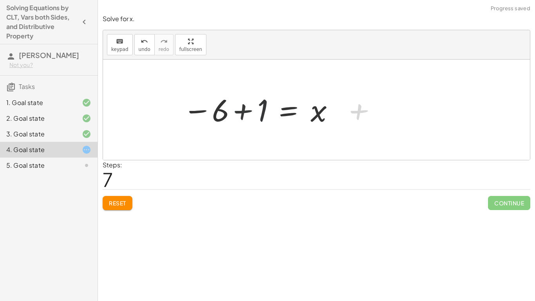
click at [245, 115] on div at bounding box center [257, 109] width 160 height 39
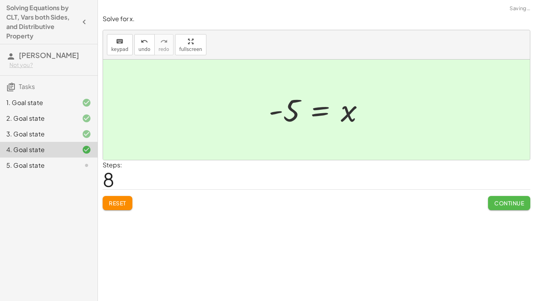
click at [499, 199] on button "Continue" at bounding box center [509, 203] width 42 height 14
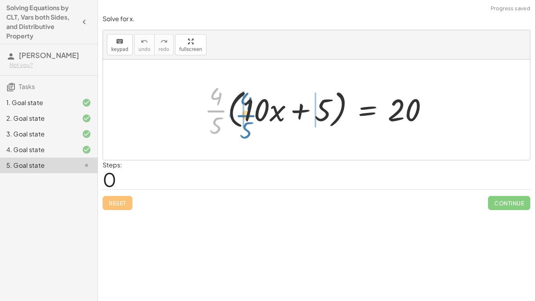
drag, startPoint x: 213, startPoint y: 115, endPoint x: 243, endPoint y: 119, distance: 30.1
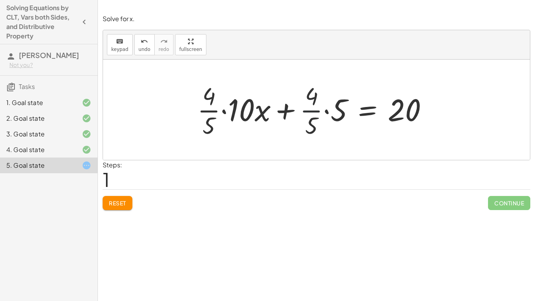
click at [318, 116] on div at bounding box center [315, 110] width 245 height 60
click at [286, 108] on div at bounding box center [315, 110] width 245 height 60
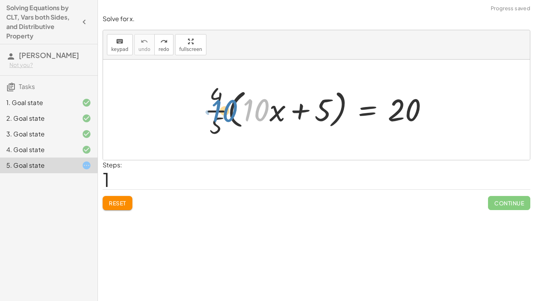
drag, startPoint x: 264, startPoint y: 116, endPoint x: 293, endPoint y: 126, distance: 30.2
click at [293, 126] on div at bounding box center [320, 110] width 238 height 60
drag, startPoint x: 273, startPoint y: 116, endPoint x: 252, endPoint y: 117, distance: 21.2
click at [252, 117] on div at bounding box center [320, 110] width 238 height 60
drag, startPoint x: 247, startPoint y: 112, endPoint x: 278, endPoint y: 121, distance: 32.7
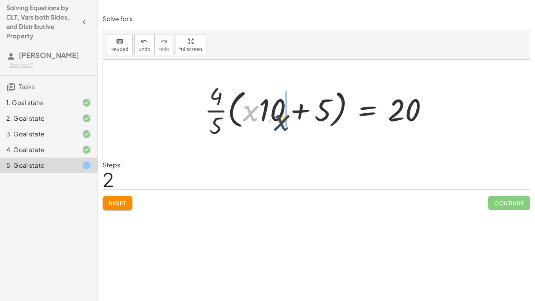
click at [278, 121] on div at bounding box center [320, 110] width 238 height 60
drag, startPoint x: 327, startPoint y: 111, endPoint x: 321, endPoint y: 119, distance: 10.0
click at [321, 119] on div at bounding box center [320, 110] width 238 height 60
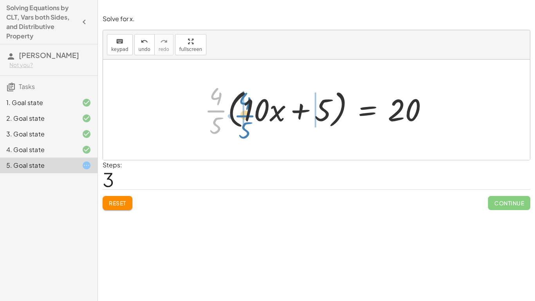
drag, startPoint x: 214, startPoint y: 107, endPoint x: 243, endPoint y: 112, distance: 29.4
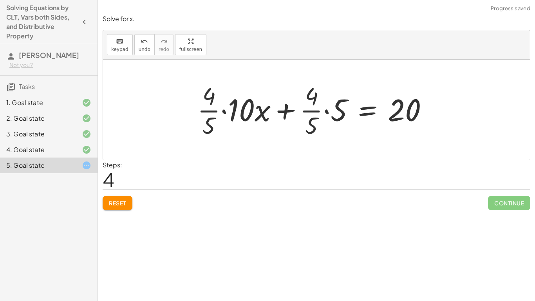
click at [218, 108] on div at bounding box center [315, 110] width 245 height 60
click at [222, 112] on div at bounding box center [315, 110] width 245 height 60
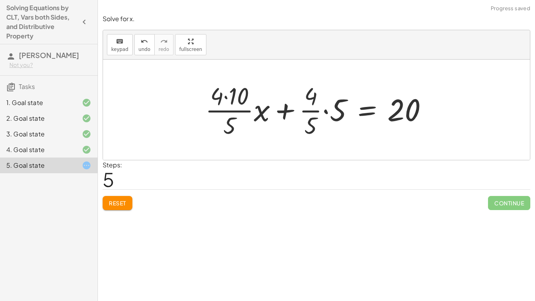
click at [323, 111] on div at bounding box center [319, 110] width 237 height 60
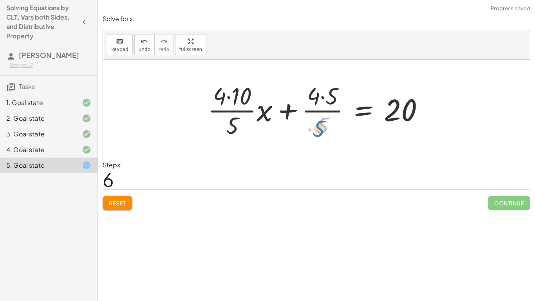
drag, startPoint x: 322, startPoint y: 125, endPoint x: 319, endPoint y: 128, distance: 4.7
click at [319, 128] on div at bounding box center [319, 110] width 230 height 60
drag, startPoint x: 331, startPoint y: 92, endPoint x: 233, endPoint y: 78, distance: 98.9
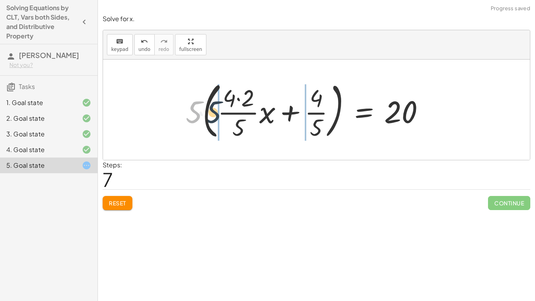
drag, startPoint x: 202, startPoint y: 114, endPoint x: 223, endPoint y: 116, distance: 21.2
click at [223, 116] on div at bounding box center [308, 109] width 253 height 65
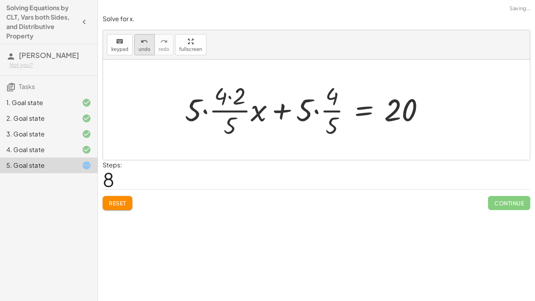
click at [149, 45] on button "undo undo" at bounding box center [144, 44] width 20 height 21
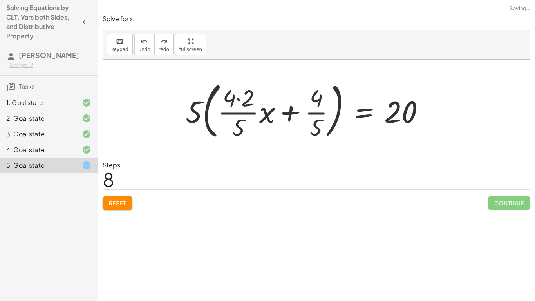
click at [119, 204] on span "Reset" at bounding box center [117, 202] width 17 height 7
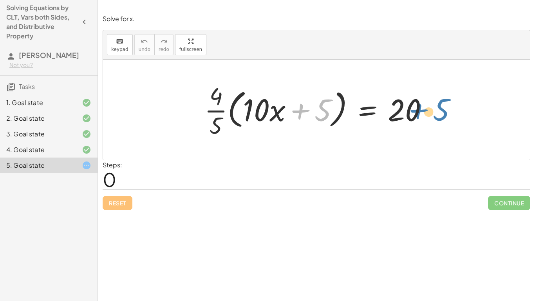
drag, startPoint x: 327, startPoint y: 116, endPoint x: 448, endPoint y: 115, distance: 120.6
click at [448, 115] on div "+ 5 · ( + · 10 · x ) · · 4 · 5 · ( + · 10 · x + 5 ) = 20" at bounding box center [316, 110] width 427 height 100
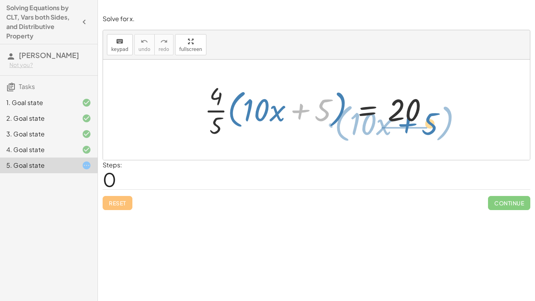
drag, startPoint x: 305, startPoint y: 110, endPoint x: 410, endPoint y: 125, distance: 106.0
click at [410, 125] on div at bounding box center [320, 110] width 238 height 60
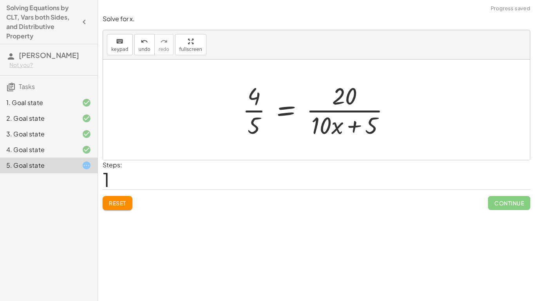
click at [354, 109] on div at bounding box center [320, 110] width 162 height 60
drag, startPoint x: 254, startPoint y: 98, endPoint x: 314, endPoint y: 124, distance: 65.3
click at [314, 124] on div at bounding box center [320, 110] width 162 height 60
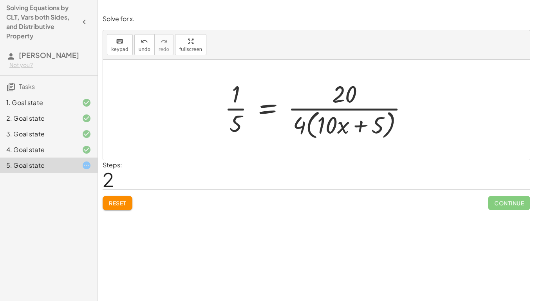
click at [321, 123] on div at bounding box center [320, 110] width 198 height 64
drag, startPoint x: 298, startPoint y: 124, endPoint x: 319, endPoint y: 125, distance: 21.2
click at [319, 125] on div at bounding box center [320, 110] width 198 height 64
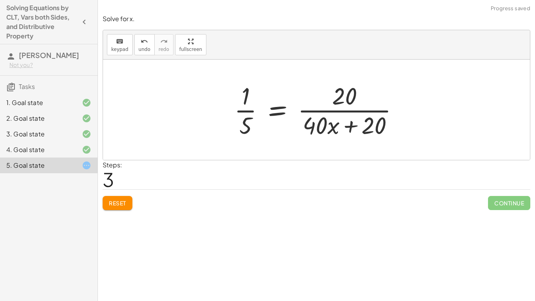
click at [324, 128] on div at bounding box center [319, 110] width 179 height 60
click at [351, 107] on div at bounding box center [319, 110] width 179 height 60
click at [351, 110] on div at bounding box center [319, 110] width 179 height 60
drag, startPoint x: 365, startPoint y: 127, endPoint x: 365, endPoint y: 90, distance: 36.4
click at [365, 90] on div at bounding box center [319, 110] width 179 height 60
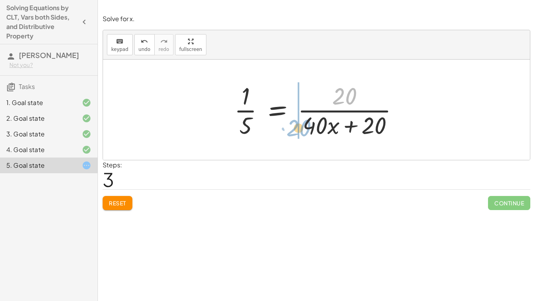
drag, startPoint x: 343, startPoint y: 88, endPoint x: 296, endPoint y: 119, distance: 56.3
click at [296, 119] on div at bounding box center [319, 110] width 179 height 60
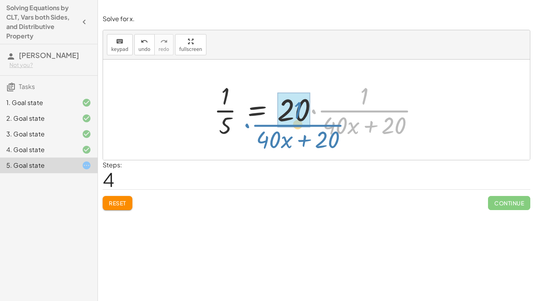
drag, startPoint x: 392, startPoint y: 108, endPoint x: 325, endPoint y: 123, distance: 68.4
click at [325, 123] on div at bounding box center [319, 110] width 219 height 60
